Goal: Check status: Check status

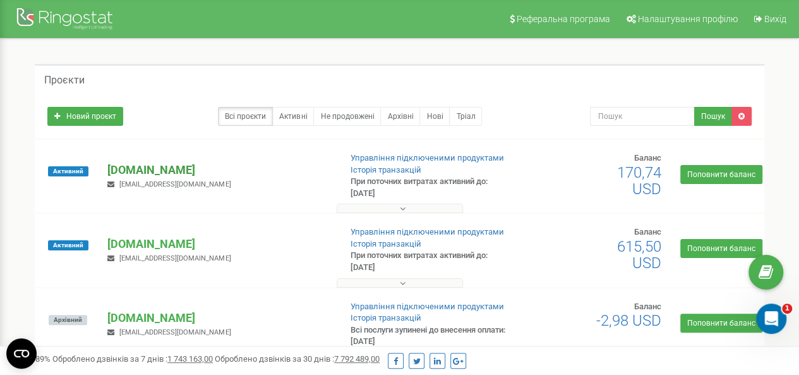
click at [156, 169] on p "[DOMAIN_NAME]" at bounding box center [218, 170] width 222 height 16
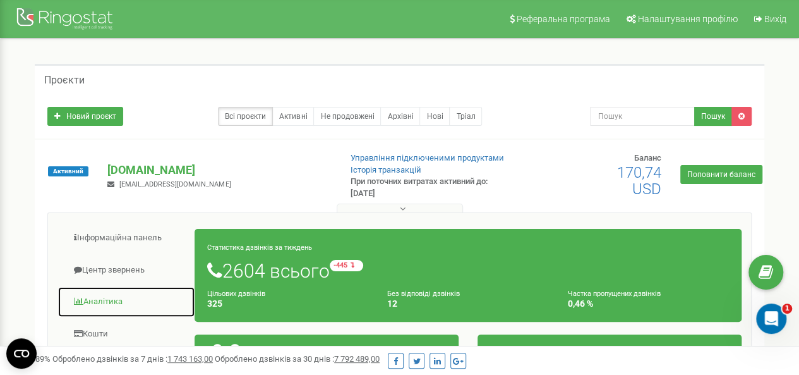
click at [100, 300] on link "Аналiтика" at bounding box center [126, 301] width 138 height 31
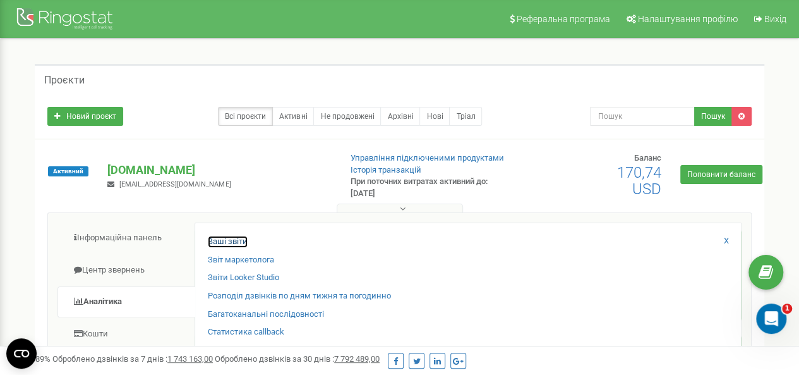
click at [226, 238] on link "Ваші звіти" at bounding box center [228, 242] width 40 height 12
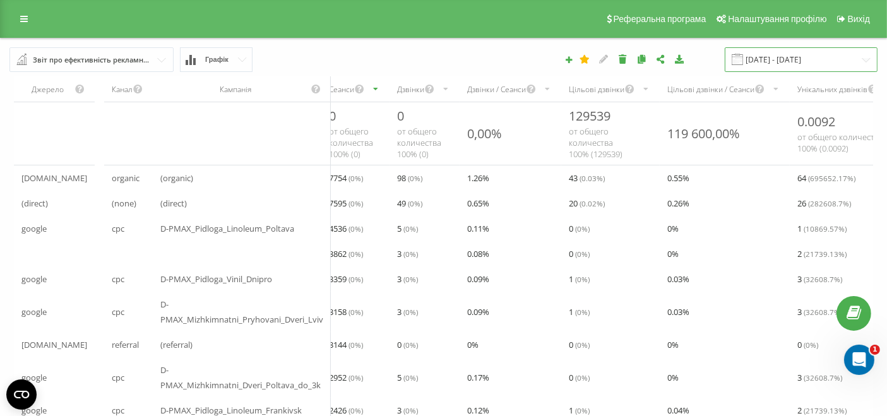
click at [795, 60] on input "[DATE] - [DATE]" at bounding box center [801, 59] width 153 height 25
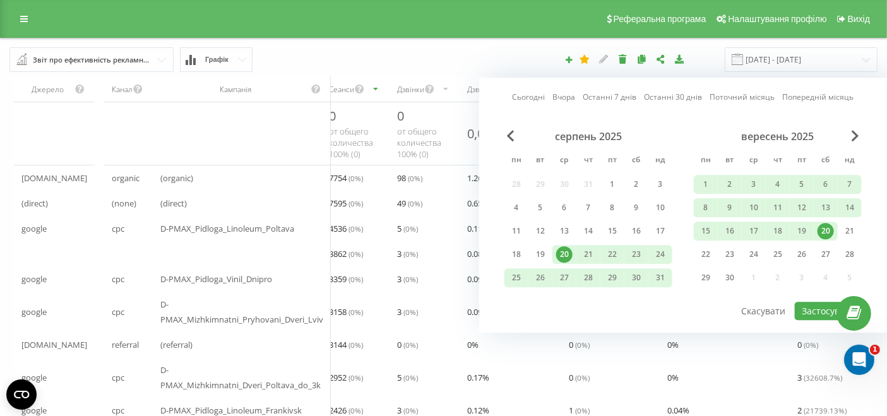
click at [536, 95] on link "Сьогодні" at bounding box center [528, 98] width 33 height 12
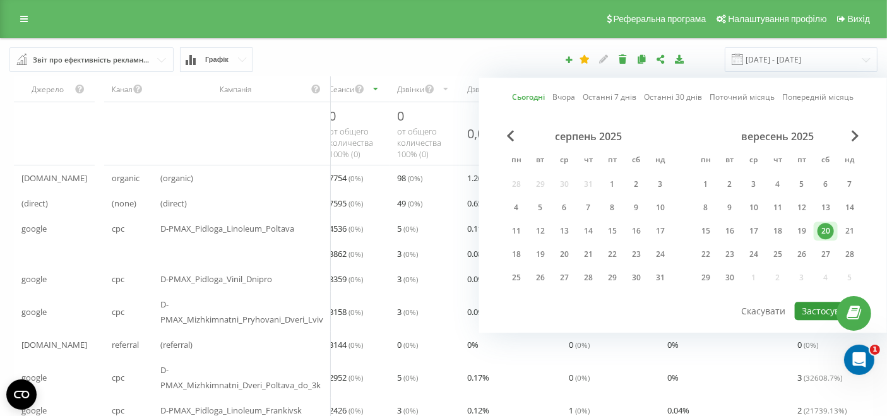
click at [812, 306] on button "Застосувати" at bounding box center [828, 311] width 67 height 18
type input "[DATE] - [DATE]"
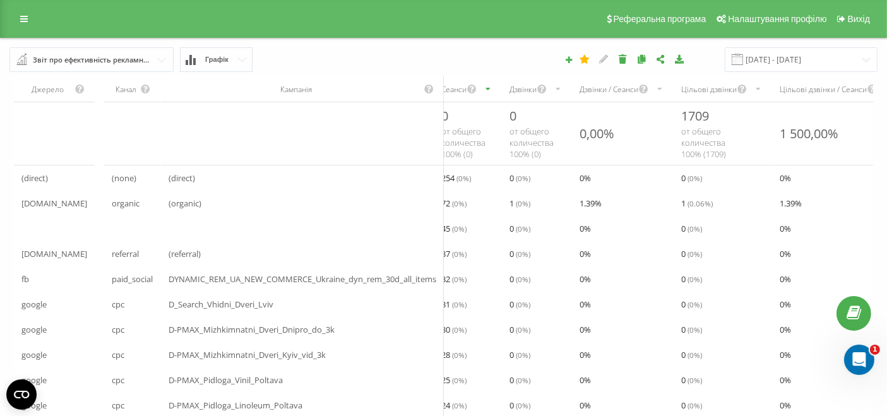
click at [529, 87] on div "Дзвінки" at bounding box center [523, 89] width 27 height 11
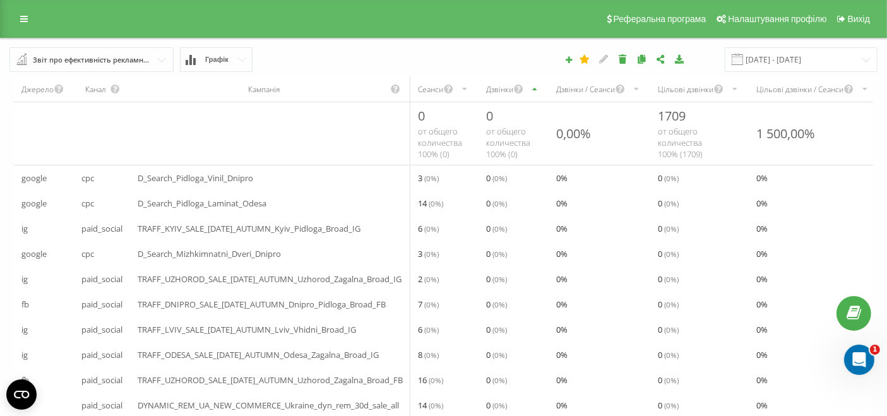
click at [501, 92] on div "Дзвінки" at bounding box center [499, 89] width 27 height 11
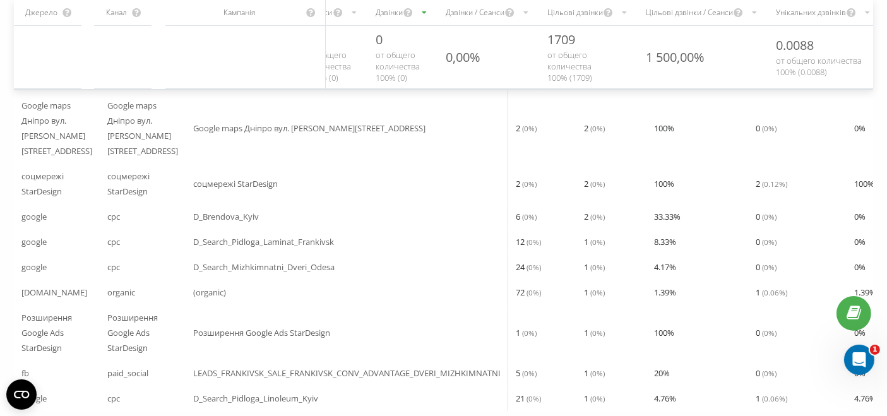
scroll to position [159, 0]
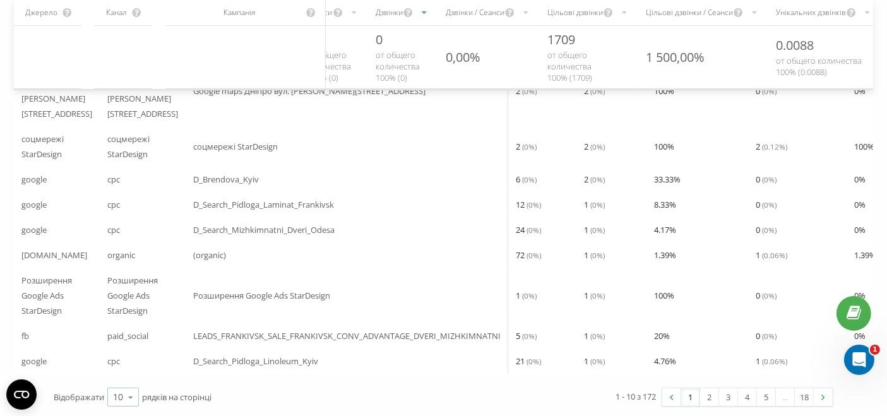
click at [121, 396] on div "10" at bounding box center [118, 397] width 10 height 13
click at [119, 356] on span "50" at bounding box center [118, 361] width 10 height 12
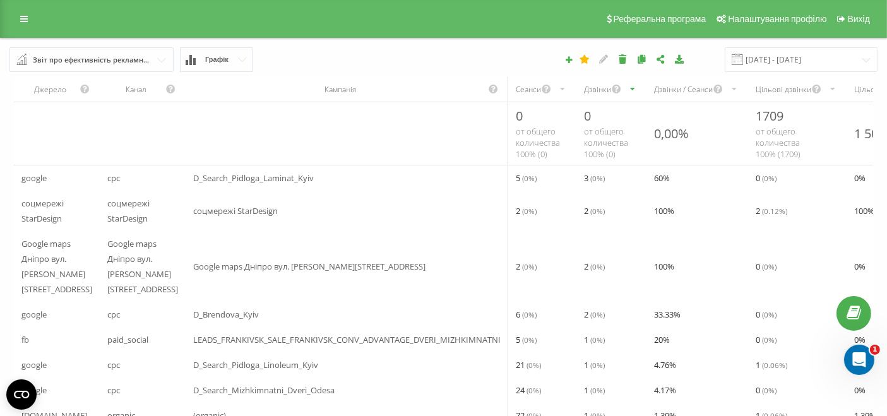
scroll to position [1, 0]
